Goal: Find contact information: Find contact information

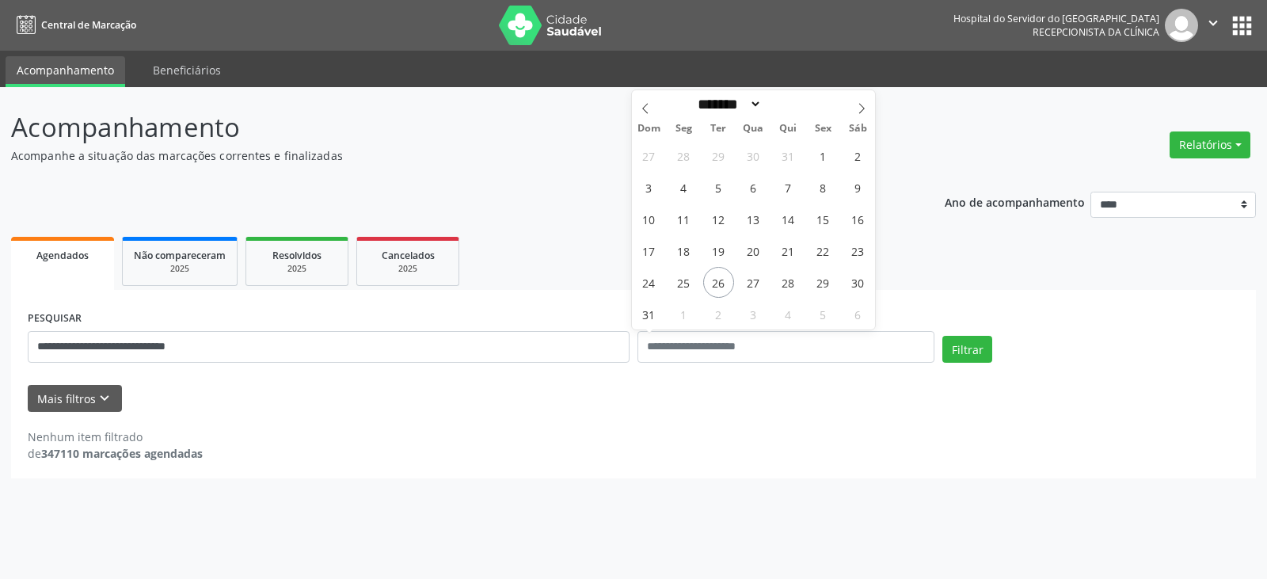
select select "*"
click at [281, 278] on link "Resolvidos 2025" at bounding box center [297, 261] width 103 height 49
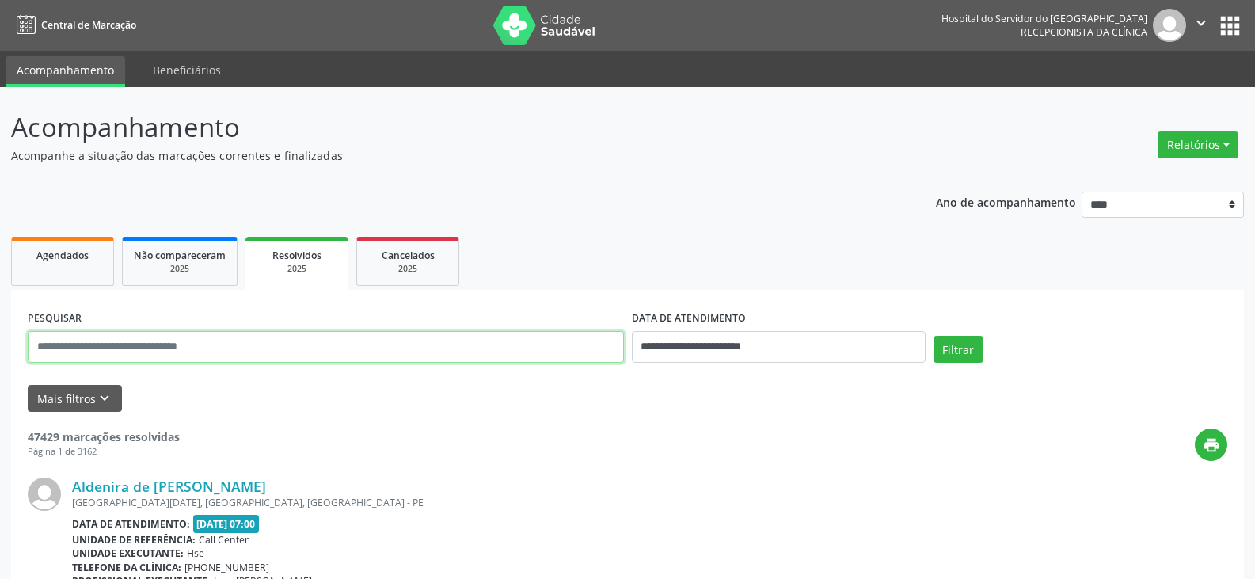
click at [273, 346] on input "text" at bounding box center [326, 347] width 596 height 32
paste input "**********"
type input "**********"
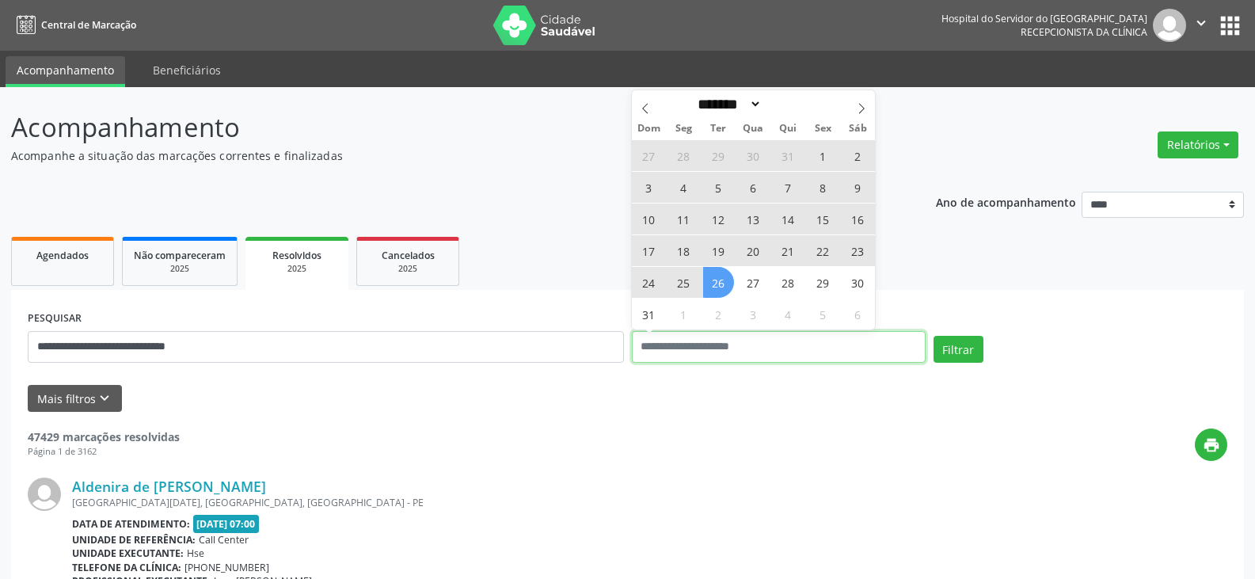
select select "*"
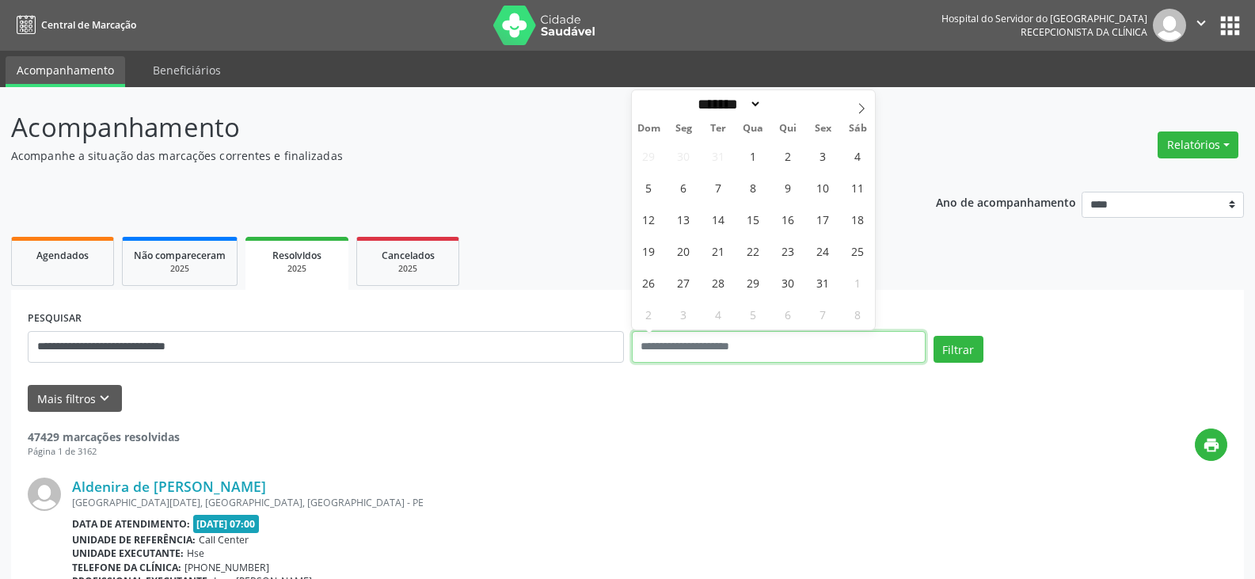
click at [934, 336] on button "Filtrar" at bounding box center [959, 349] width 50 height 27
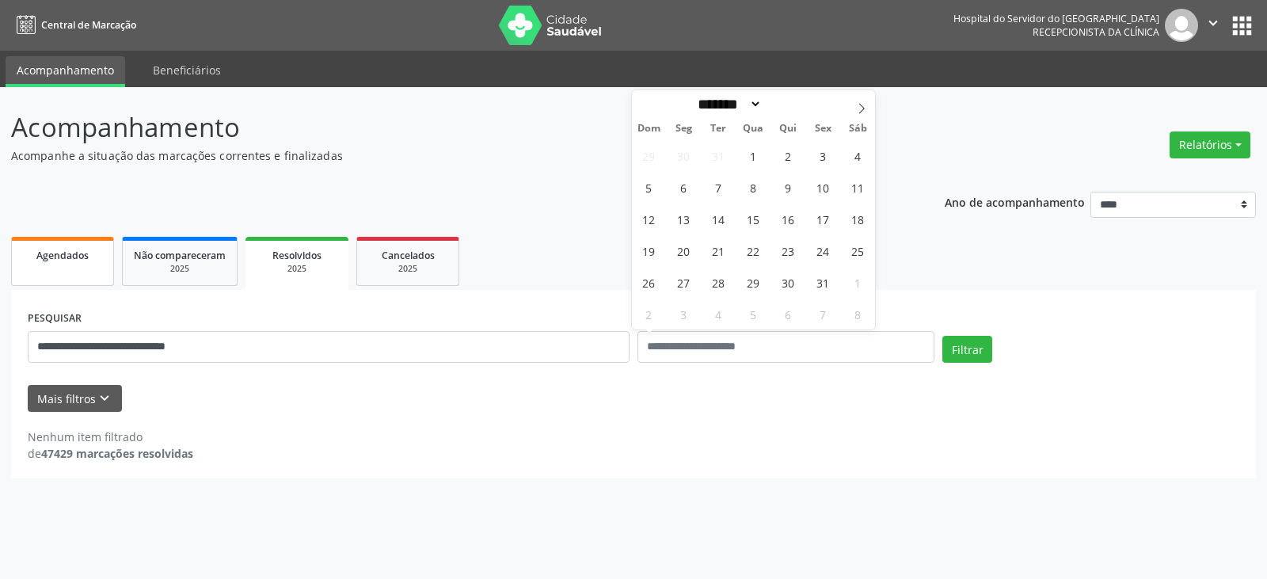
click at [89, 270] on link "Agendados" at bounding box center [62, 261] width 103 height 49
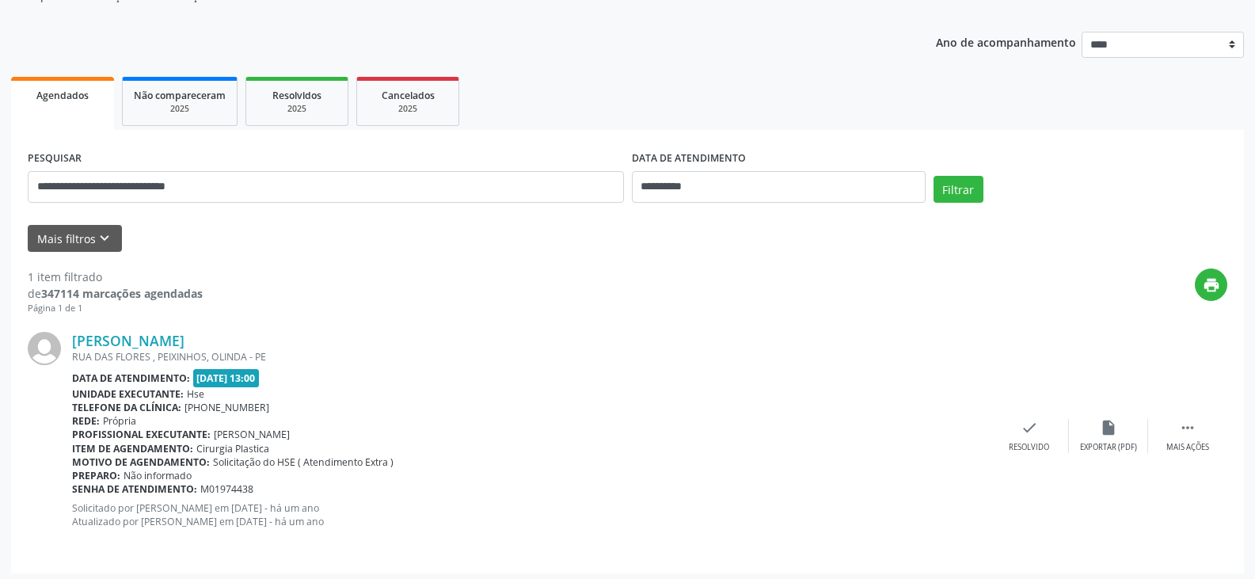
scroll to position [166, 0]
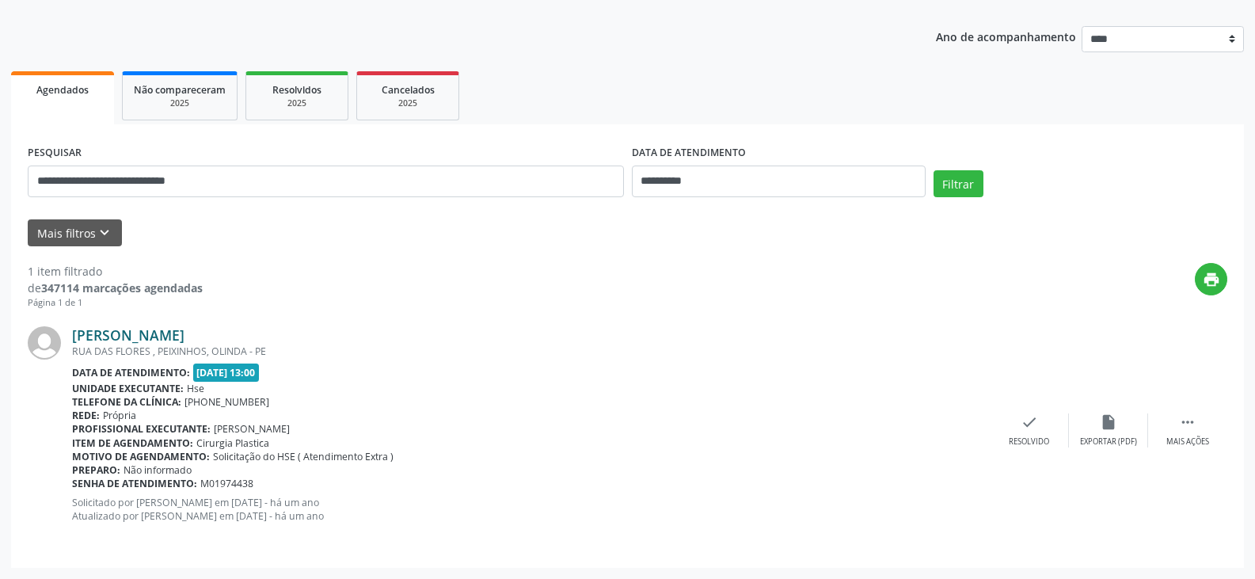
click at [185, 337] on link "[PERSON_NAME]" at bounding box center [128, 334] width 112 height 17
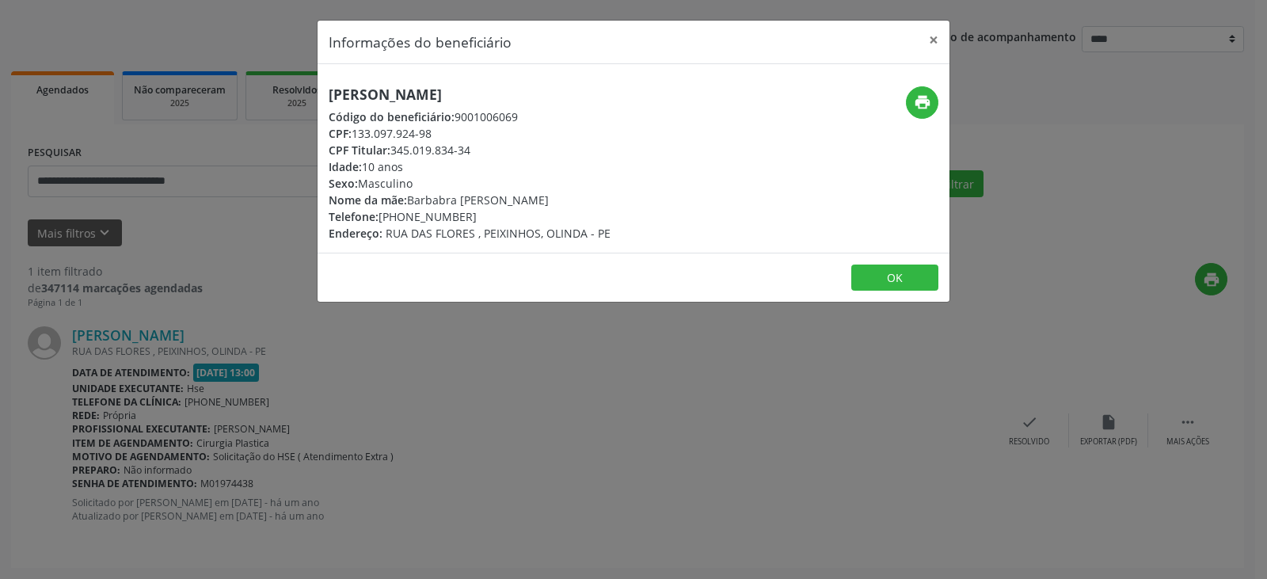
click at [482, 150] on div "CPF Titular: 345.019.834-34" at bounding box center [470, 150] width 282 height 17
drag, startPoint x: 440, startPoint y: 132, endPoint x: 357, endPoint y: 131, distance: 82.4
click at [357, 131] on div "CPF: 133.097.924-98" at bounding box center [470, 133] width 282 height 17
click at [473, 151] on div "CPF Titular: 345.019.834-34" at bounding box center [470, 150] width 282 height 17
drag, startPoint x: 474, startPoint y: 150, endPoint x: 422, endPoint y: 147, distance: 52.4
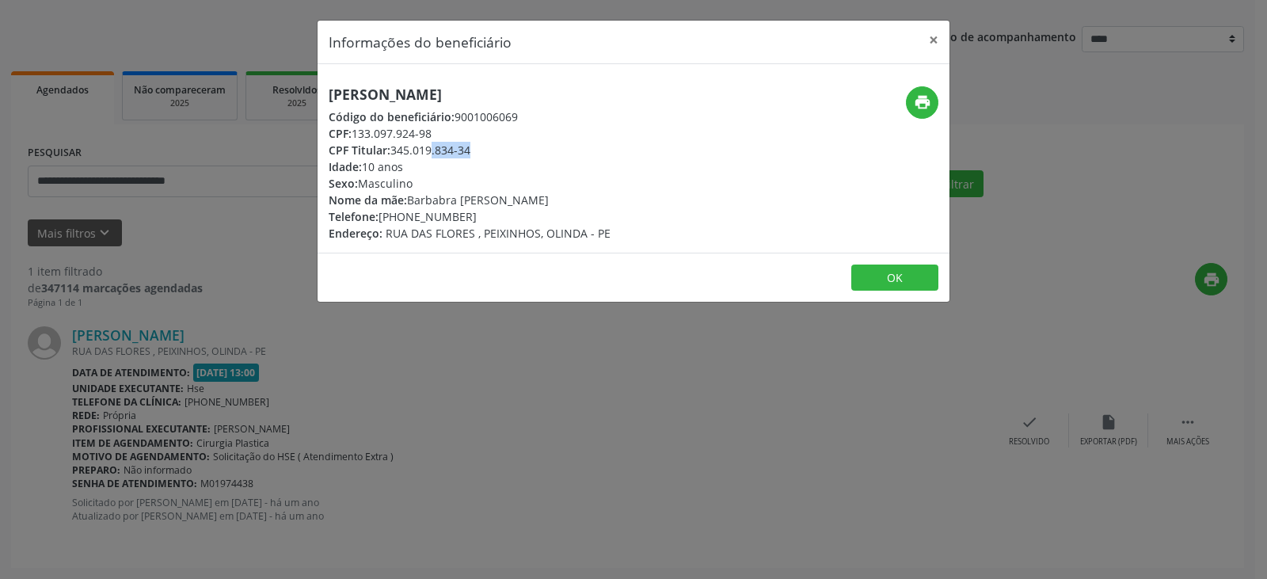
click at [422, 147] on div "CPF Titular: 345.019.834-34" at bounding box center [470, 150] width 282 height 17
copy div "345.019.834-34"
drag, startPoint x: 261, startPoint y: 403, endPoint x: 190, endPoint y: 252, distance: 167.2
click at [258, 402] on div "Informações do beneficiário × [PERSON_NAME] Código do beneficiário: 9001006069 …" at bounding box center [633, 289] width 1267 height 579
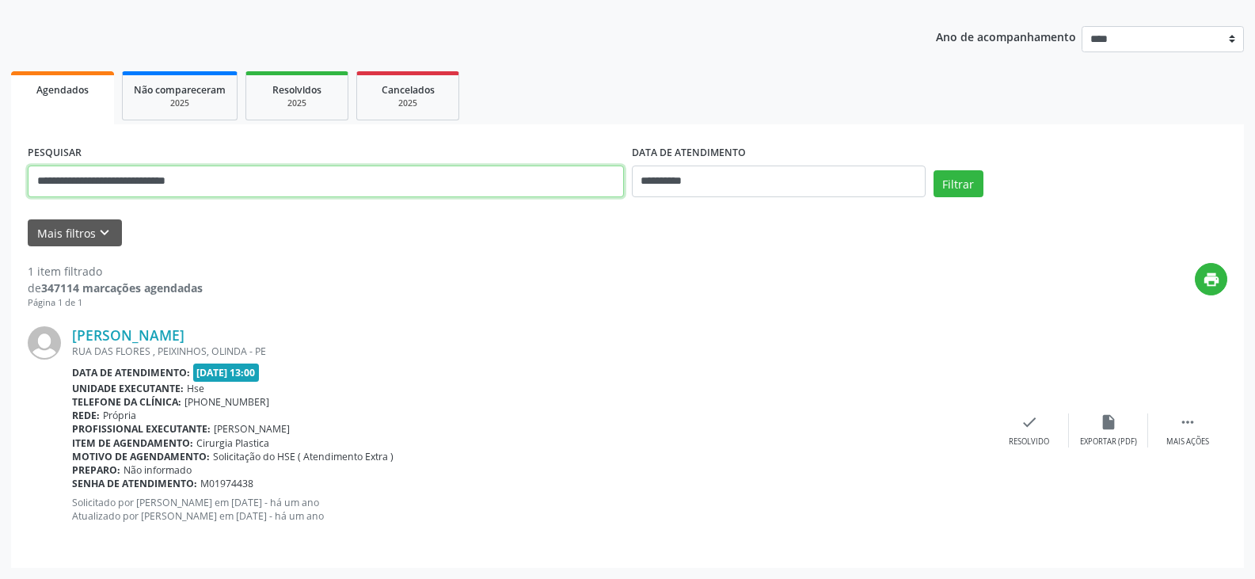
click at [265, 191] on input "**********" at bounding box center [326, 182] width 596 height 32
paste input "text"
type input "**********"
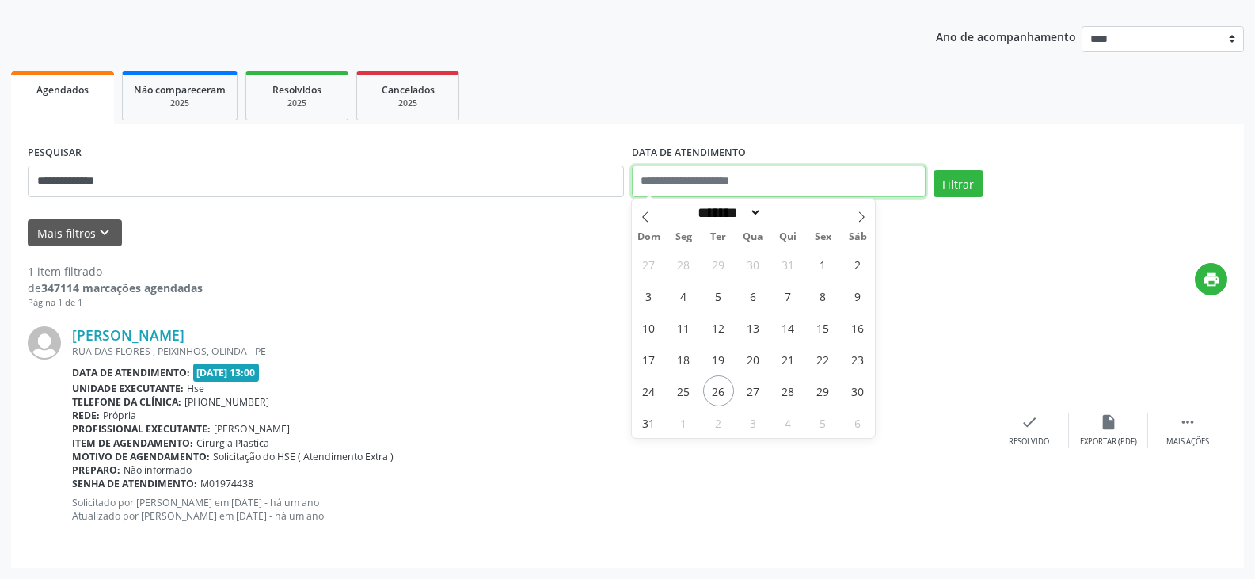
click at [934, 170] on button "Filtrar" at bounding box center [959, 183] width 50 height 27
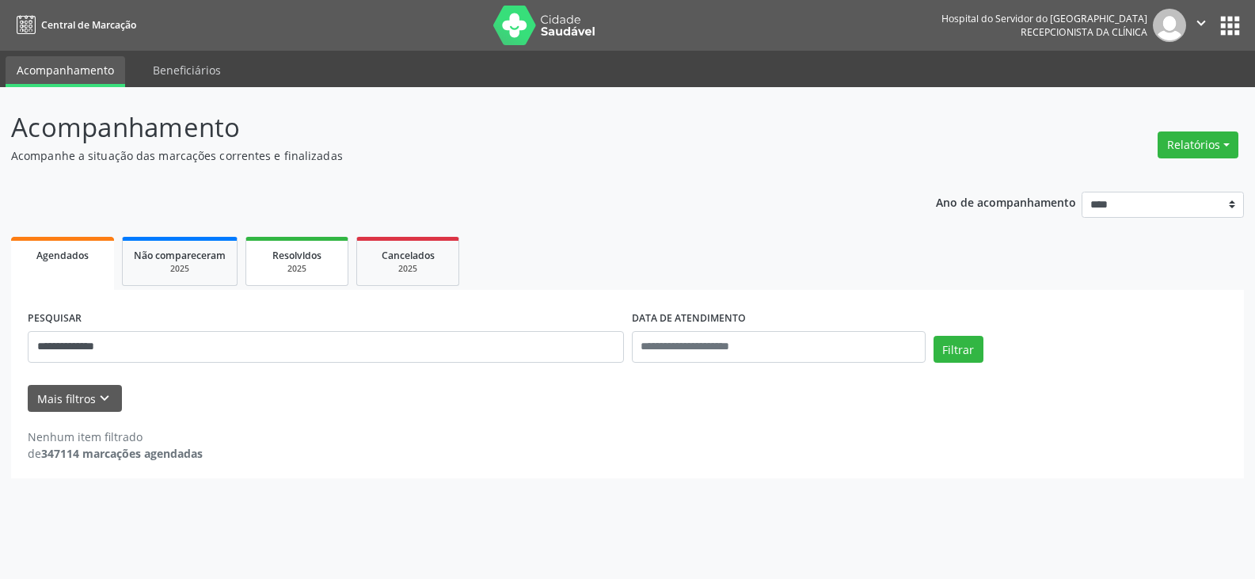
scroll to position [0, 0]
click at [261, 251] on link "Resolvidos 2025" at bounding box center [297, 261] width 103 height 49
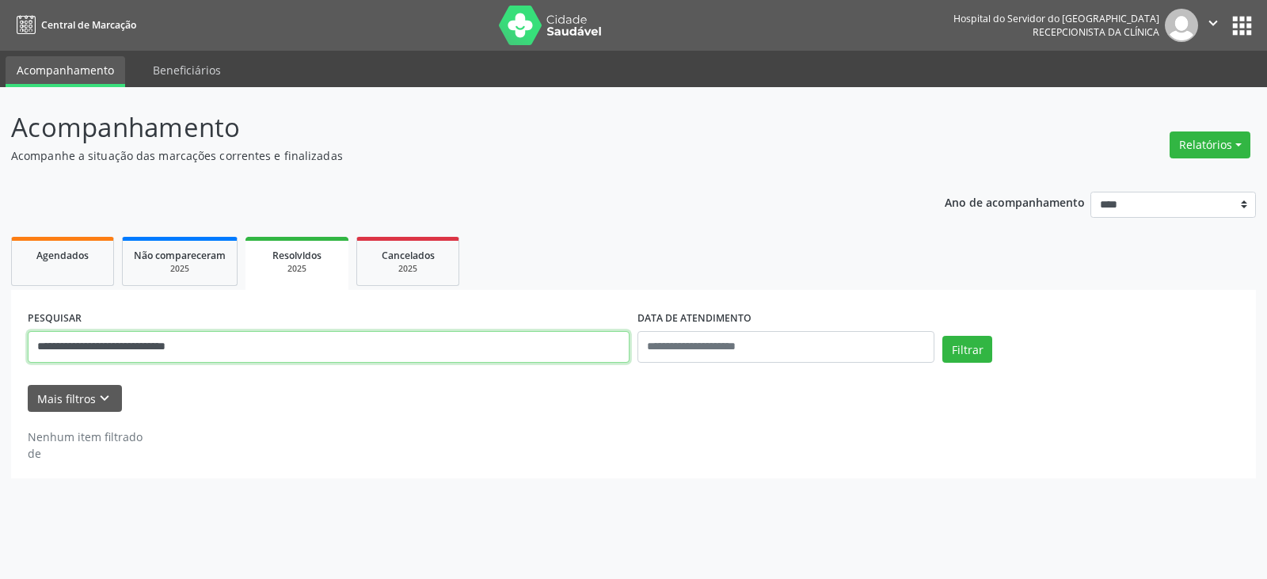
click at [296, 350] on input "**********" at bounding box center [329, 347] width 602 height 32
paste input "text"
type input "**********"
click at [942, 336] on button "Filtrar" at bounding box center [967, 349] width 50 height 27
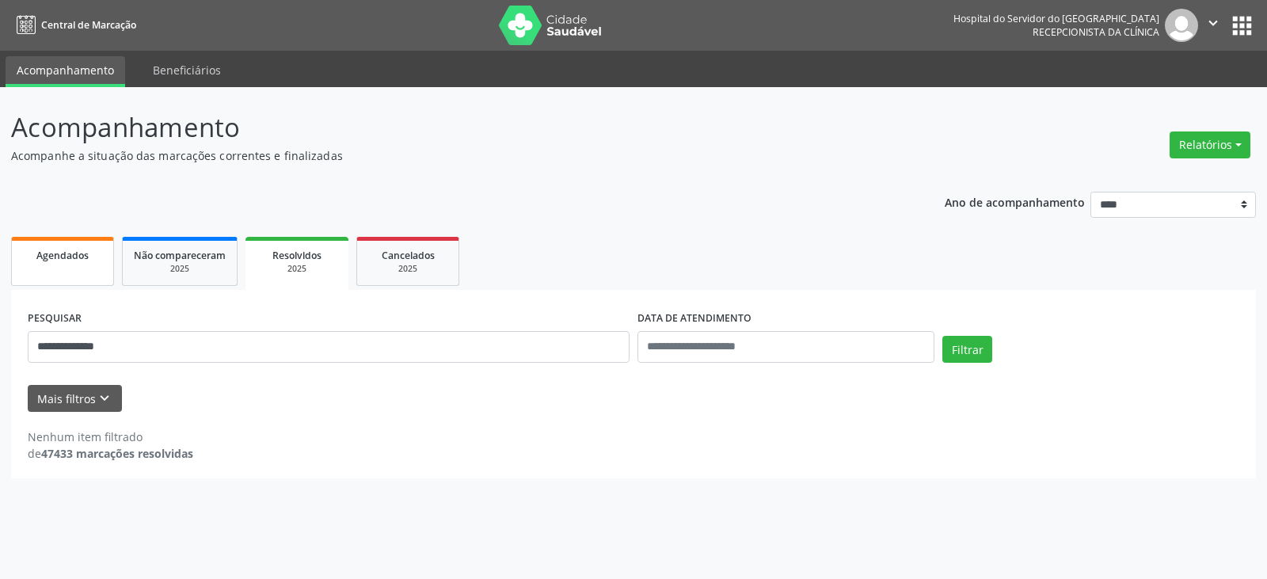
click at [86, 274] on link "Agendados" at bounding box center [62, 261] width 103 height 49
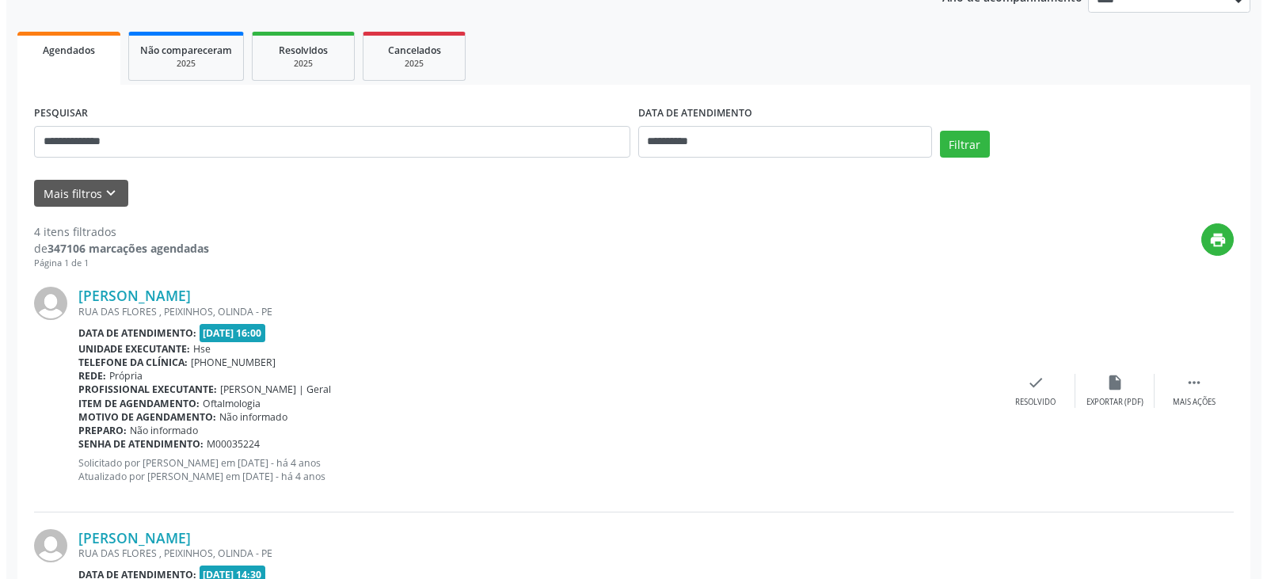
scroll to position [317, 0]
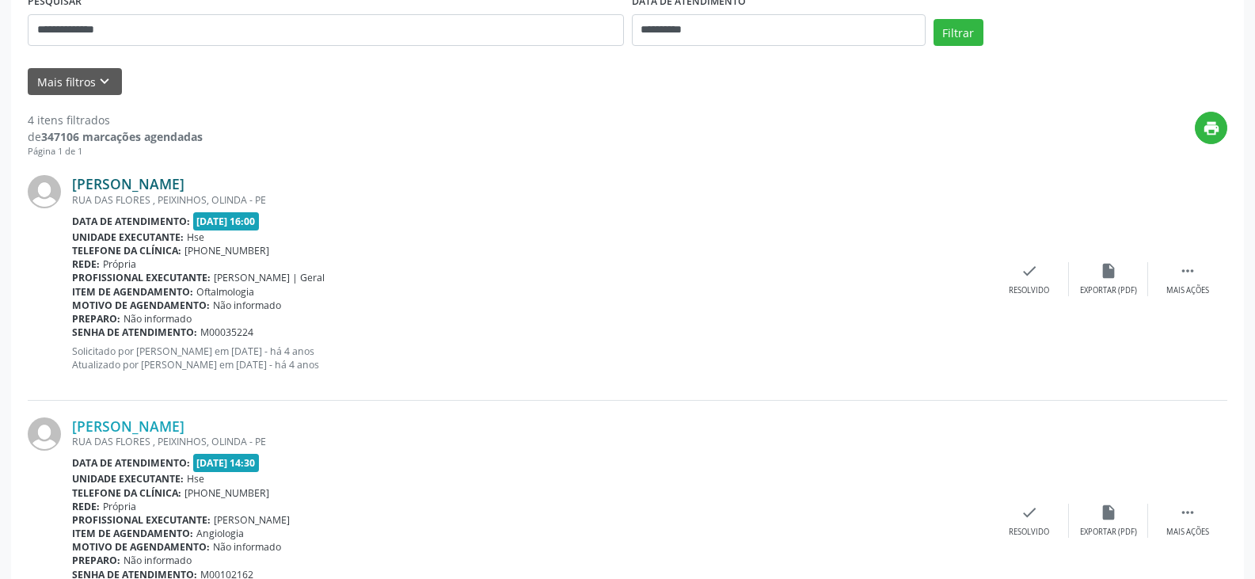
click at [185, 186] on link "[PERSON_NAME]" at bounding box center [128, 183] width 112 height 17
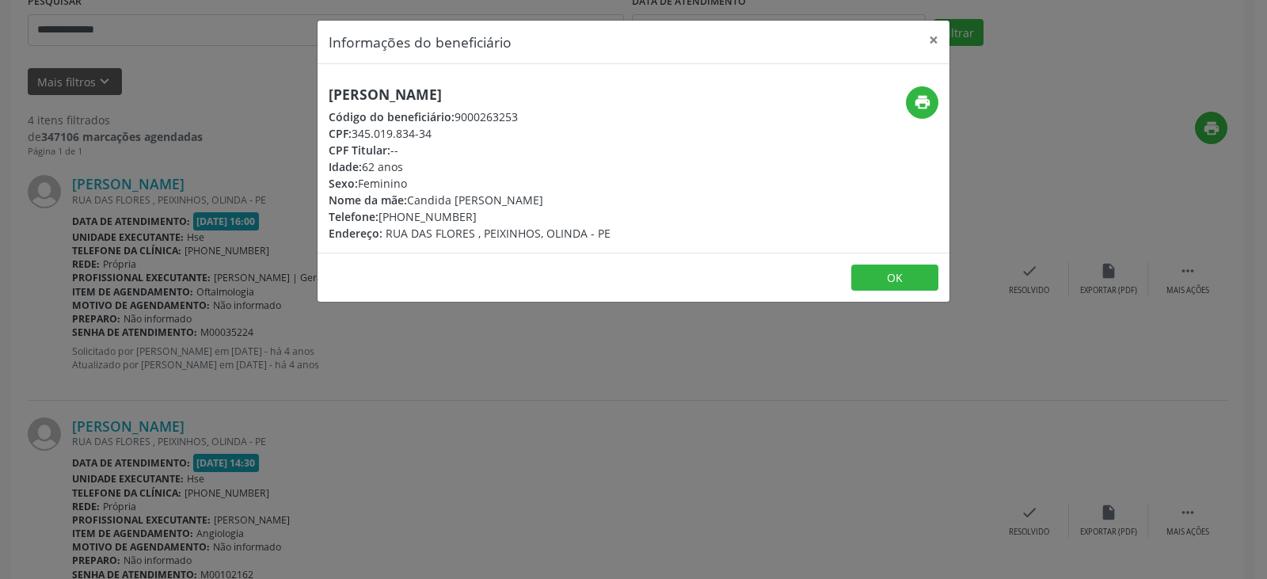
drag, startPoint x: 484, startPoint y: 218, endPoint x: 402, endPoint y: 219, distance: 81.6
click at [402, 219] on div "Telefone: [PHONE_NUMBER]" at bounding box center [470, 216] width 282 height 17
click at [496, 216] on div "Telefone: [PHONE_NUMBER]" at bounding box center [470, 216] width 282 height 17
drag, startPoint x: 475, startPoint y: 216, endPoint x: 380, endPoint y: 220, distance: 95.1
click at [380, 220] on div "Telefone: [PHONE_NUMBER]" at bounding box center [470, 216] width 282 height 17
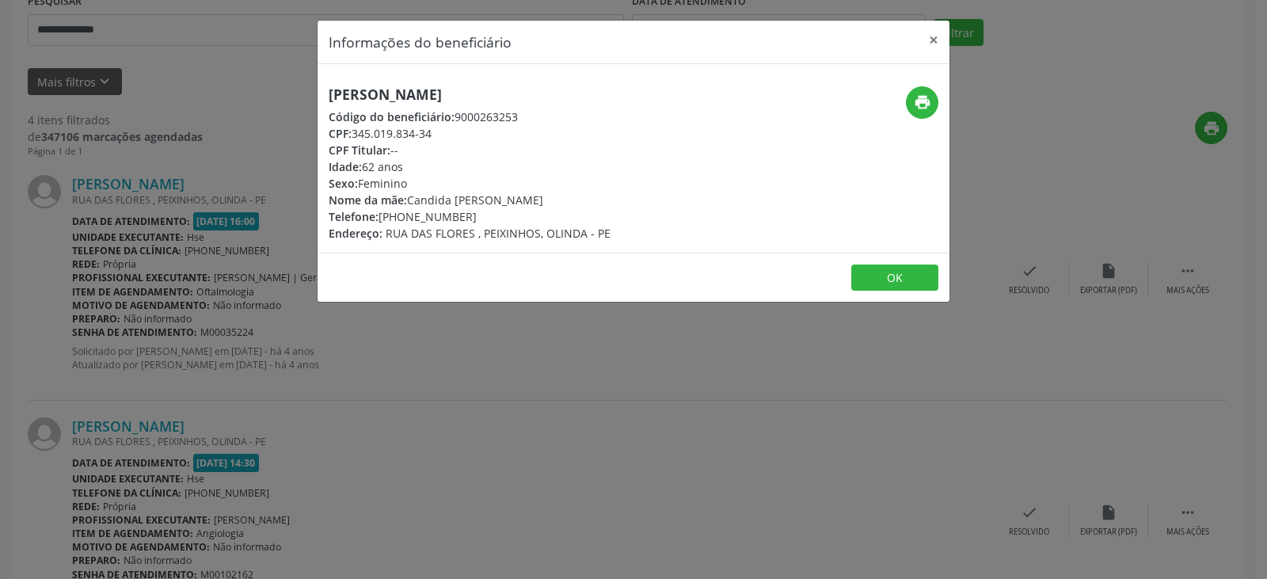
copy div "[PHONE_NUMBER]"
drag, startPoint x: 332, startPoint y: 93, endPoint x: 489, endPoint y: 93, distance: 156.8
click at [489, 93] on h5 "[PERSON_NAME]" at bounding box center [470, 94] width 282 height 17
copy h5 "[PERSON_NAME]"
click at [729, 157] on div "[PERSON_NAME] Código do beneficiário: 9000263253 CPF: 345.019.834-34 CPF Titula…" at bounding box center [528, 163] width 421 height 155
